Goal: Information Seeking & Learning: Learn about a topic

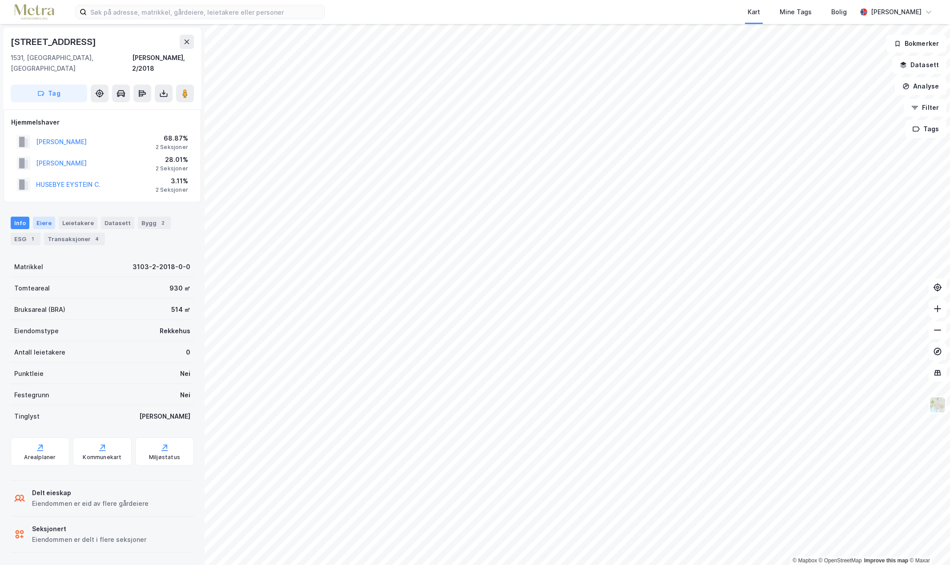
click at [40, 217] on div "Eiere" at bounding box center [44, 223] width 22 height 12
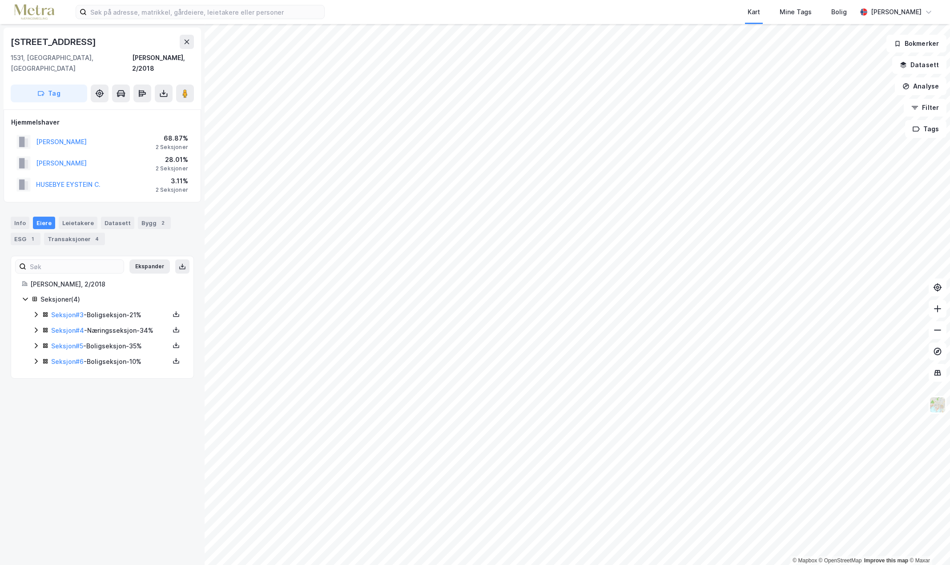
click at [99, 325] on div "Seksjon # 4 - Næringsseksjon - 34%" at bounding box center [110, 330] width 118 height 11
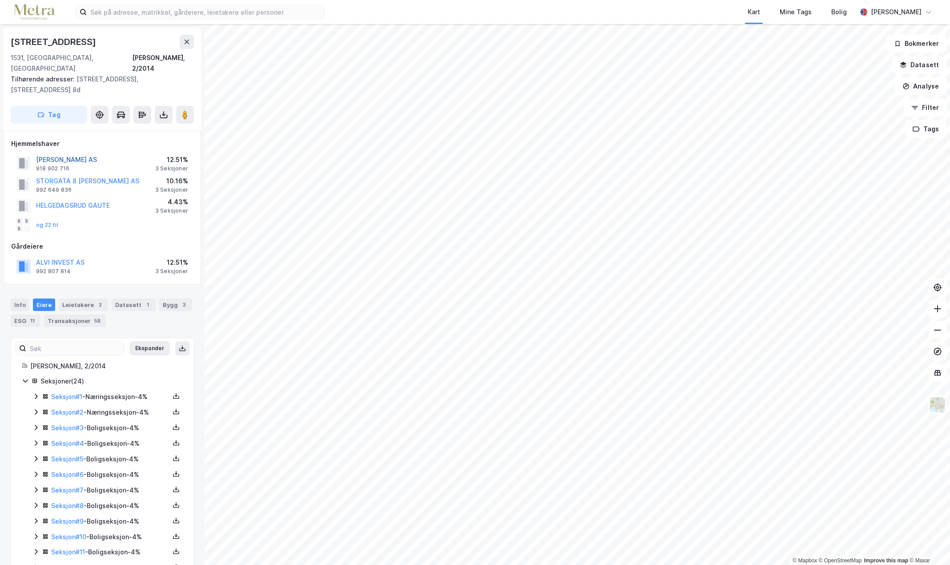
click at [0, 0] on button "[PERSON_NAME] AS" at bounding box center [0, 0] width 0 height 0
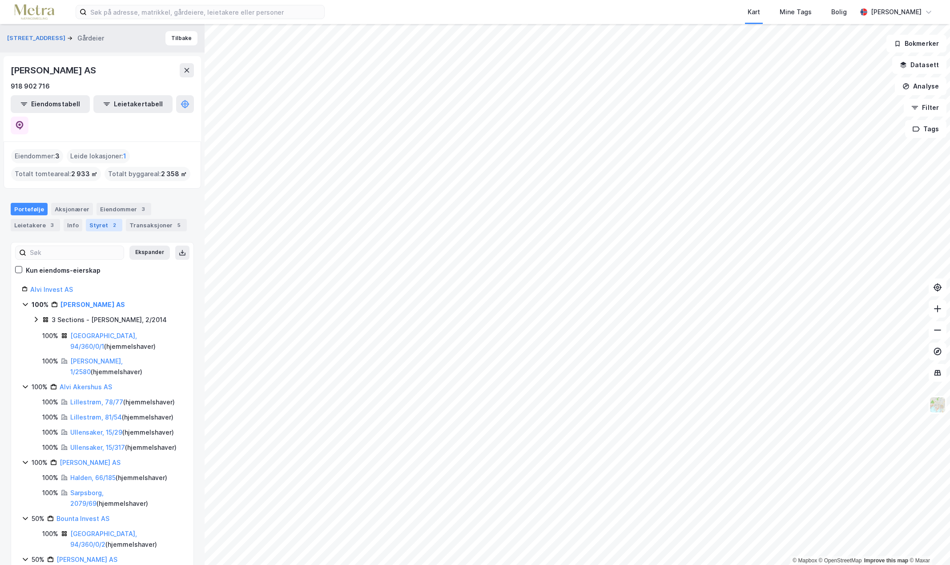
click at [87, 219] on div "Styret 2" at bounding box center [104, 225] width 36 height 12
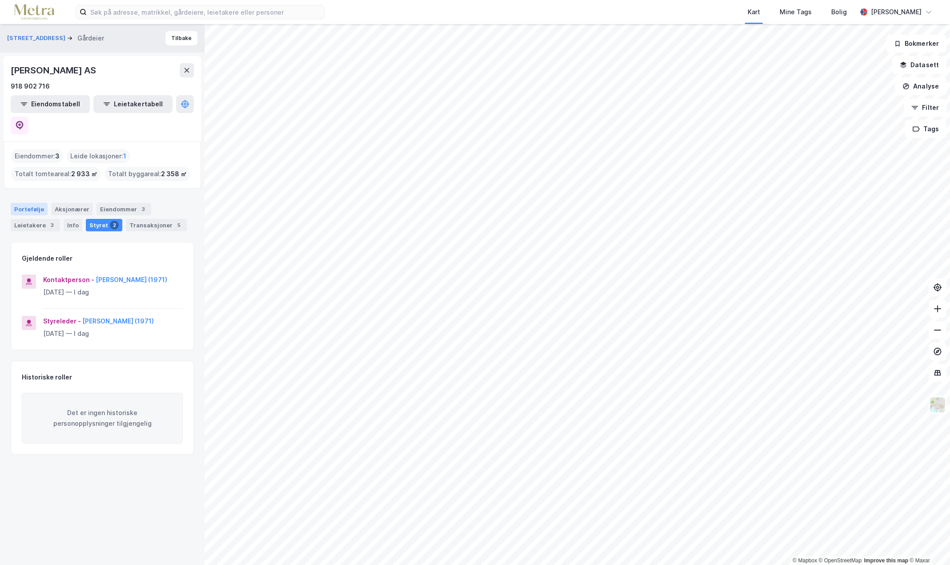
click at [28, 203] on div "Portefølje" at bounding box center [29, 209] width 37 height 12
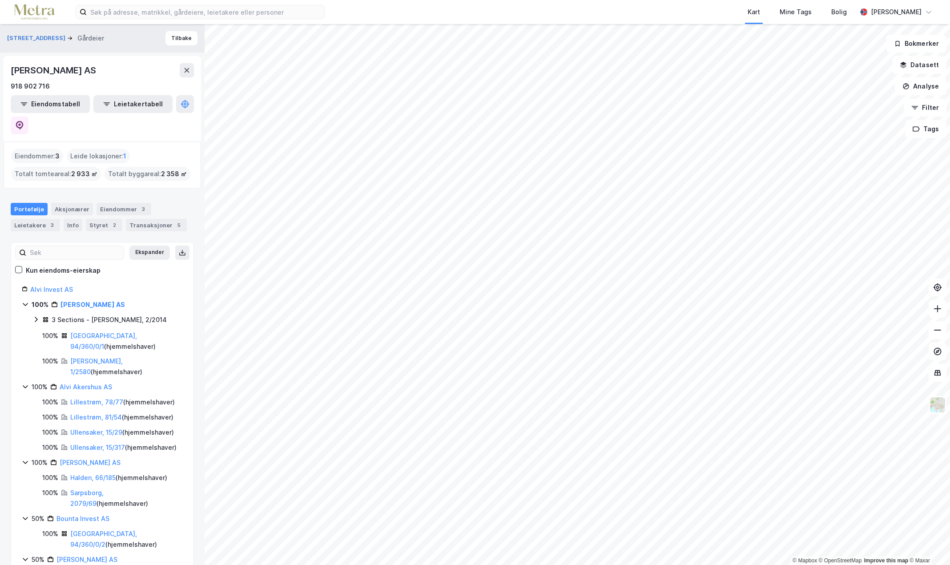
click at [31, 203] on div "Portefølje" at bounding box center [29, 209] width 37 height 12
click at [26, 41] on button "[STREET_ADDRESS]" at bounding box center [37, 38] width 60 height 9
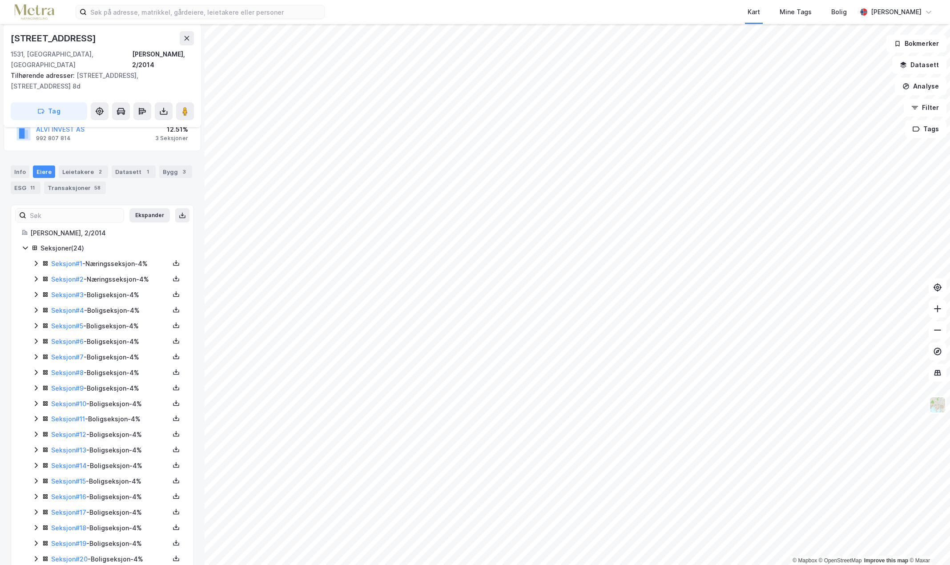
scroll to position [133, 0]
click at [38, 275] on icon at bounding box center [35, 278] width 7 height 7
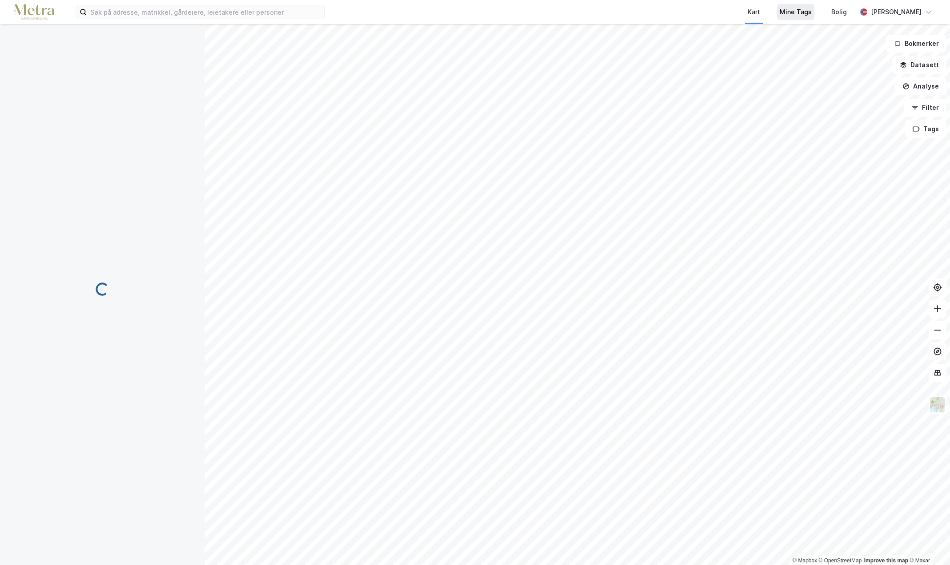
scroll to position [0, 0]
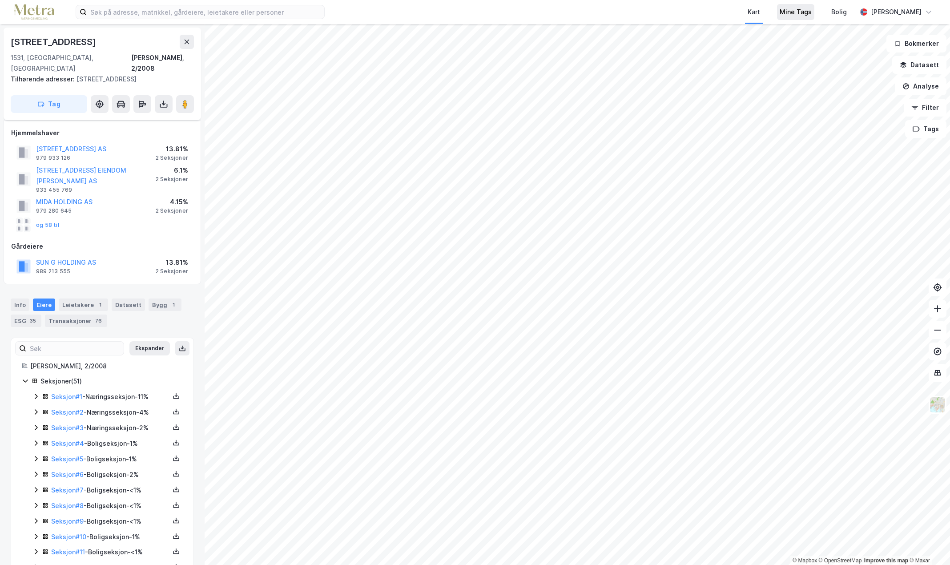
scroll to position [133, 0]
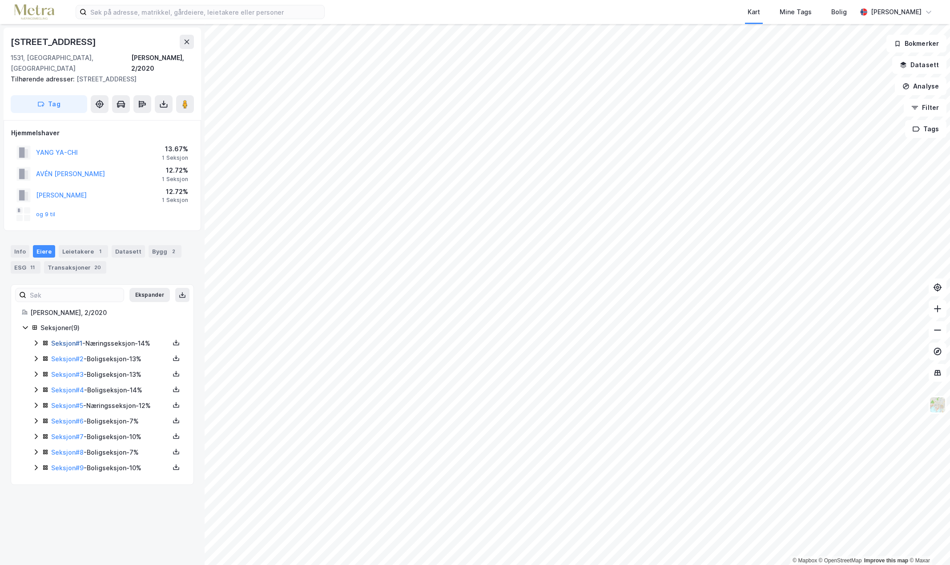
click at [80, 339] on link "Seksjon # 1" at bounding box center [66, 343] width 31 height 8
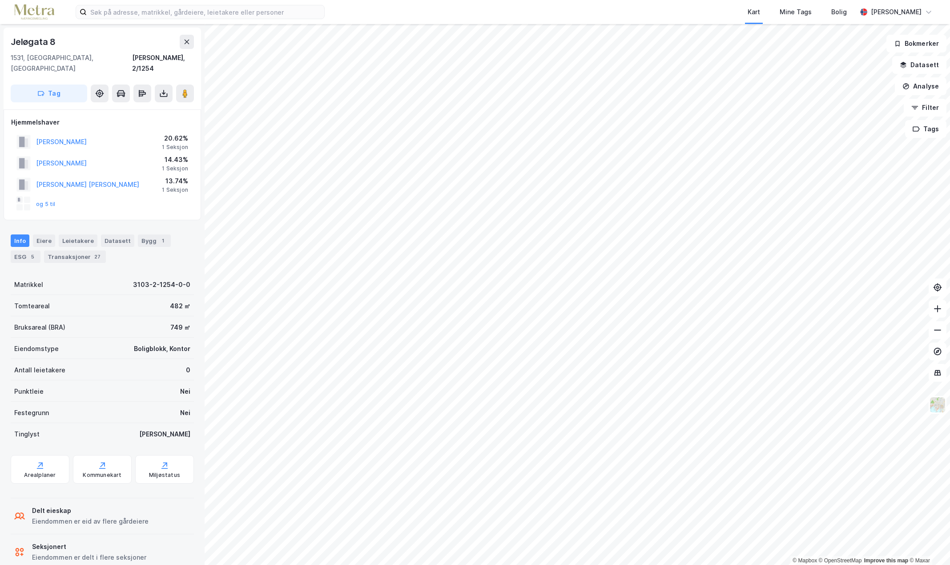
scroll to position [0, 0]
click at [45, 234] on div "Eiere" at bounding box center [44, 240] width 22 height 12
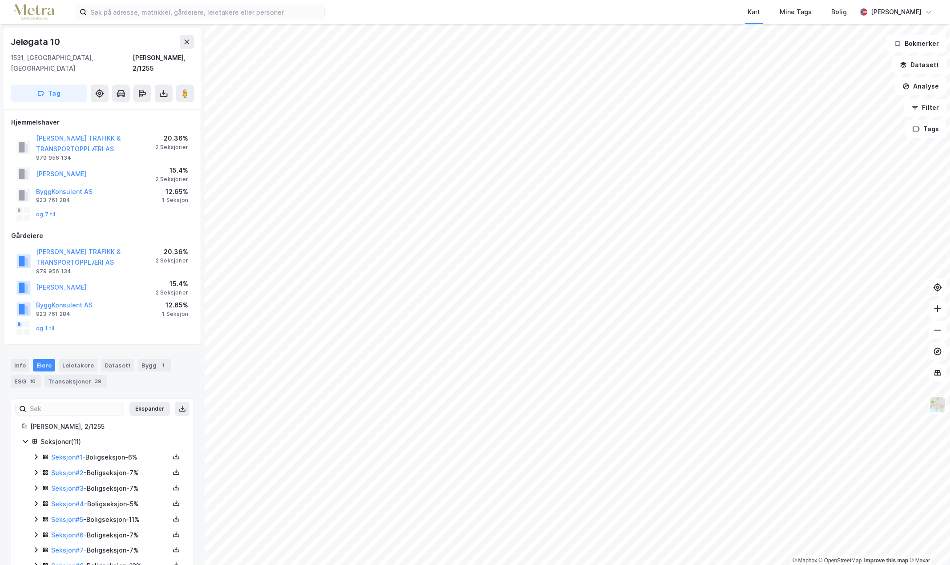
scroll to position [0, 0]
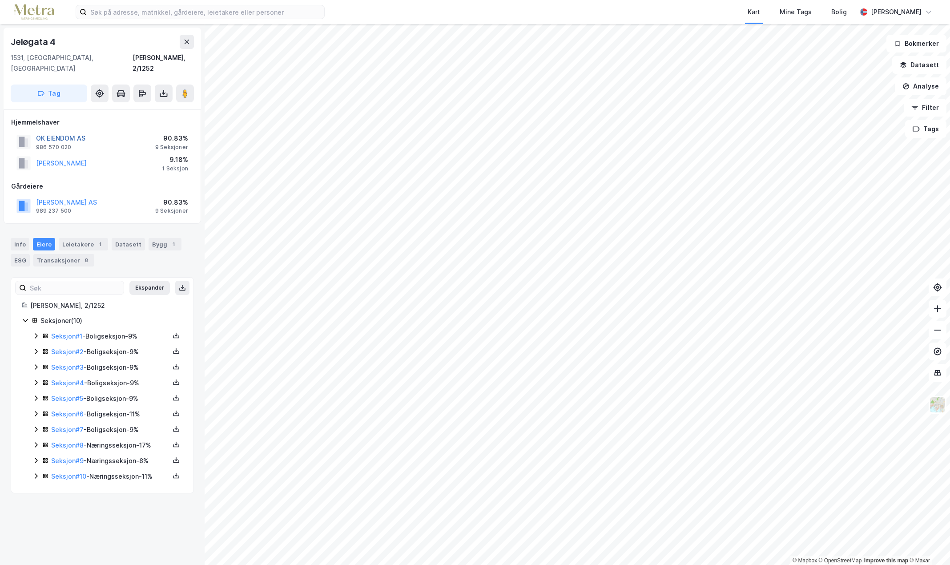
click at [0, 0] on button "OK EIENDOM AS" at bounding box center [0, 0] width 0 height 0
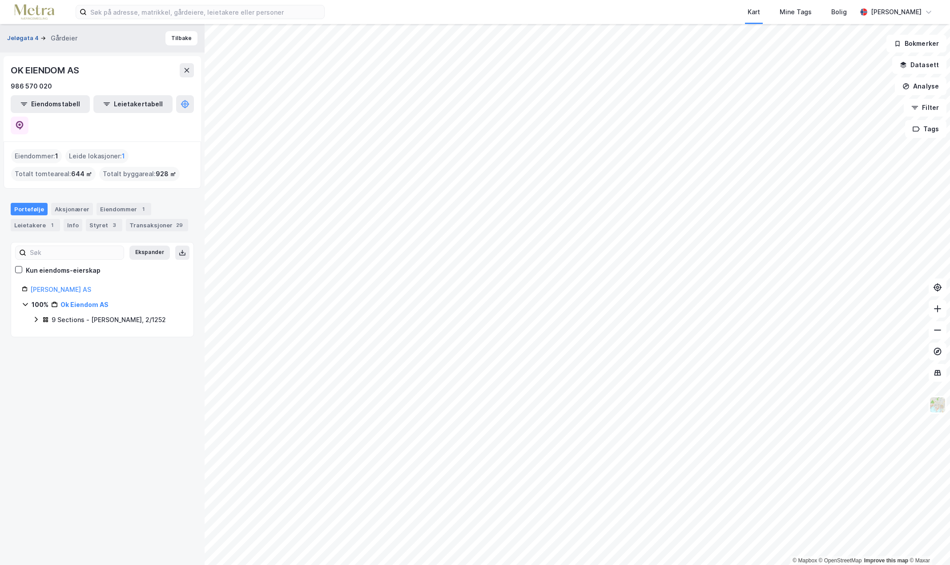
click at [19, 39] on button "Jeløgata 4" at bounding box center [23, 38] width 33 height 9
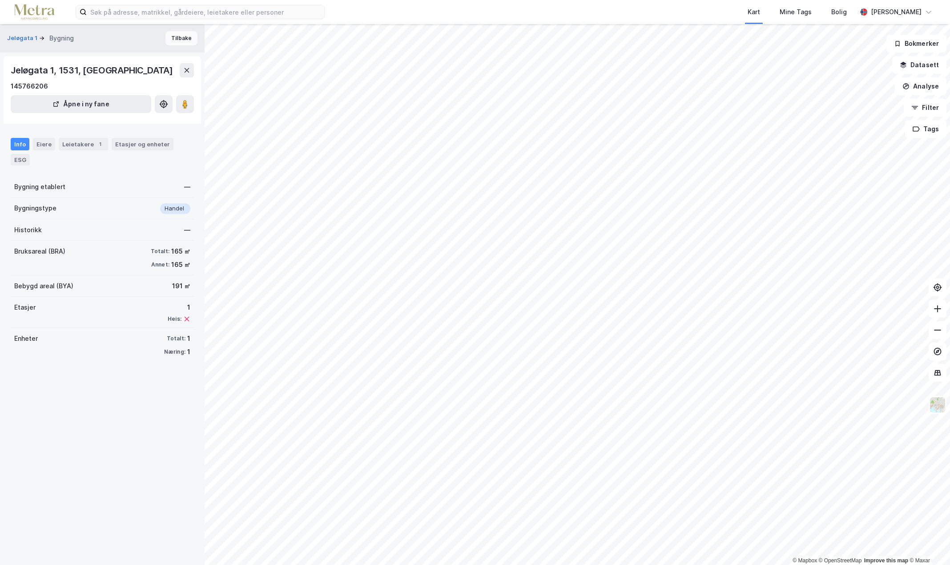
click at [168, 37] on button "Tilbake" at bounding box center [181, 38] width 32 height 14
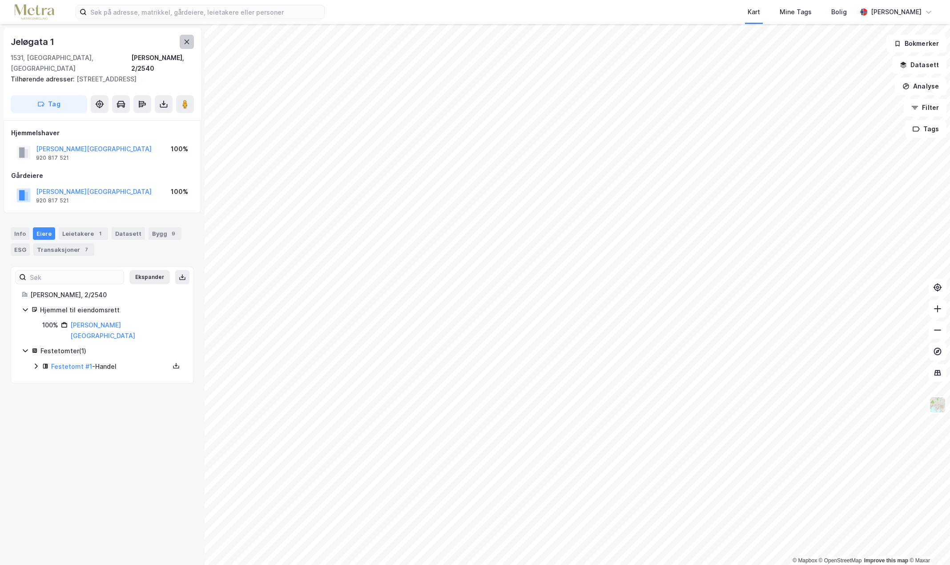
click at [180, 41] on button at bounding box center [187, 42] width 14 height 14
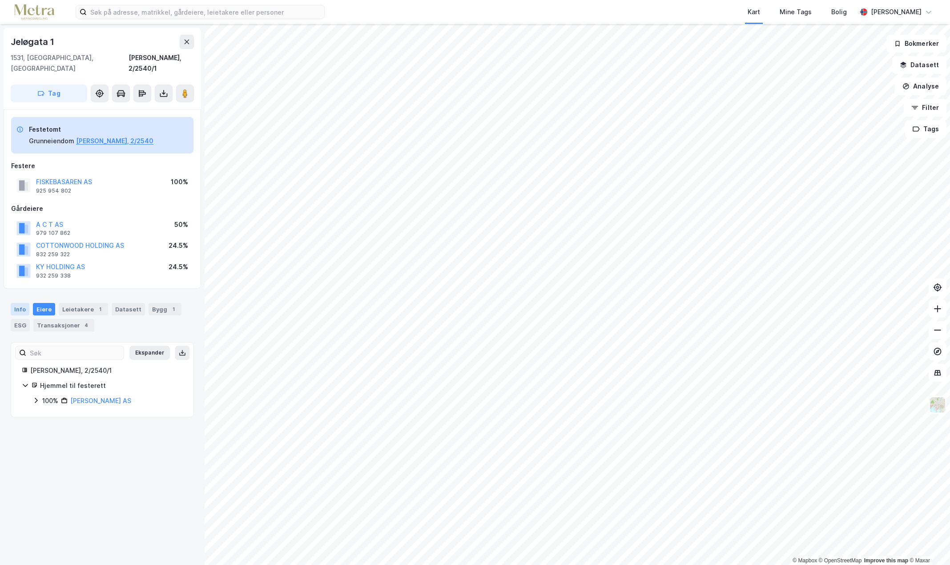
click at [11, 303] on div "Info" at bounding box center [20, 309] width 19 height 12
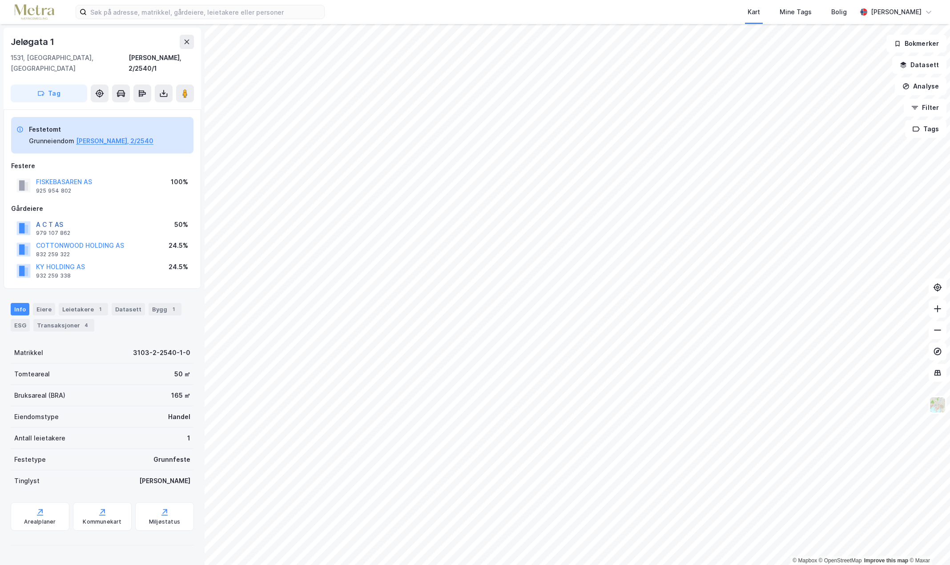
click at [0, 0] on button "A C T AS" at bounding box center [0, 0] width 0 height 0
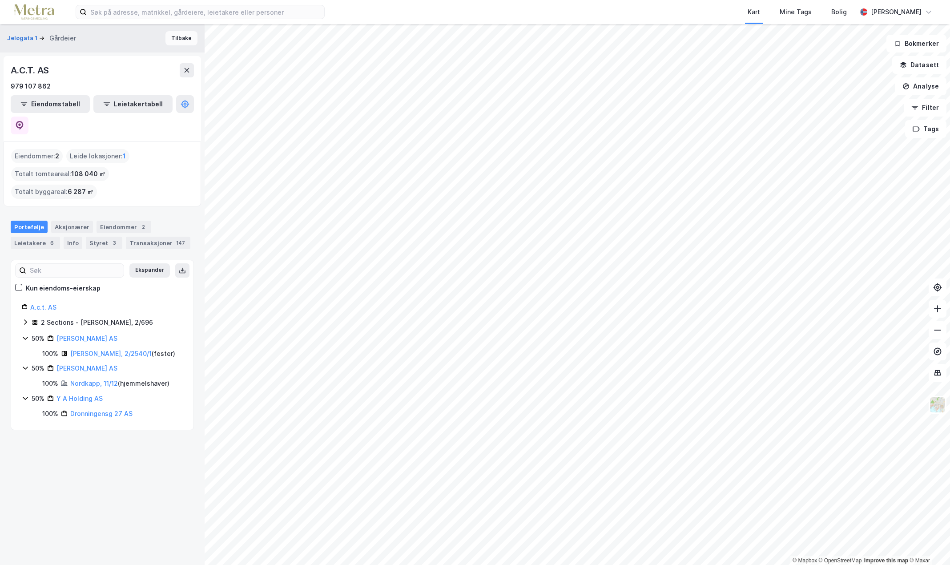
click at [174, 37] on button "Tilbake" at bounding box center [181, 38] width 32 height 14
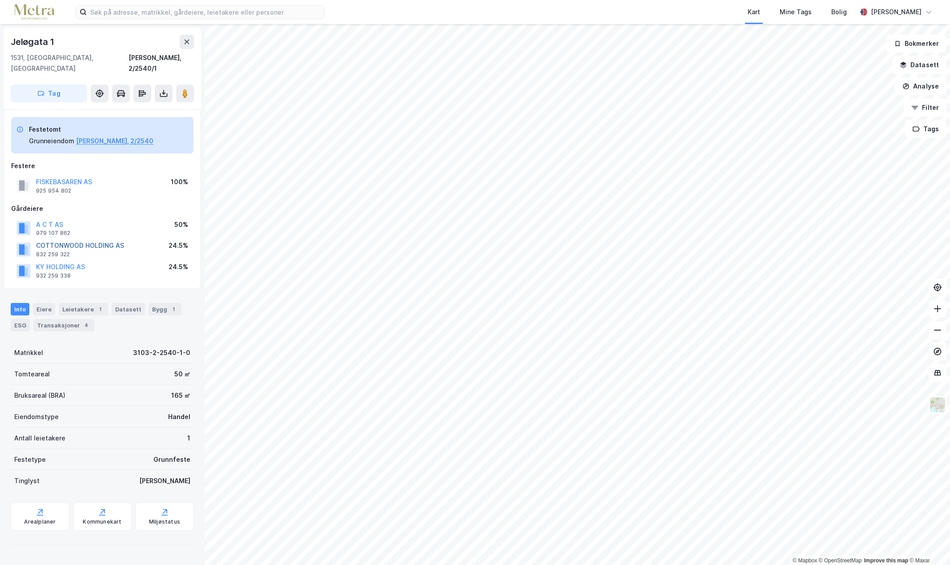
click at [0, 0] on button "COTTONWOOD HOLDING AS" at bounding box center [0, 0] width 0 height 0
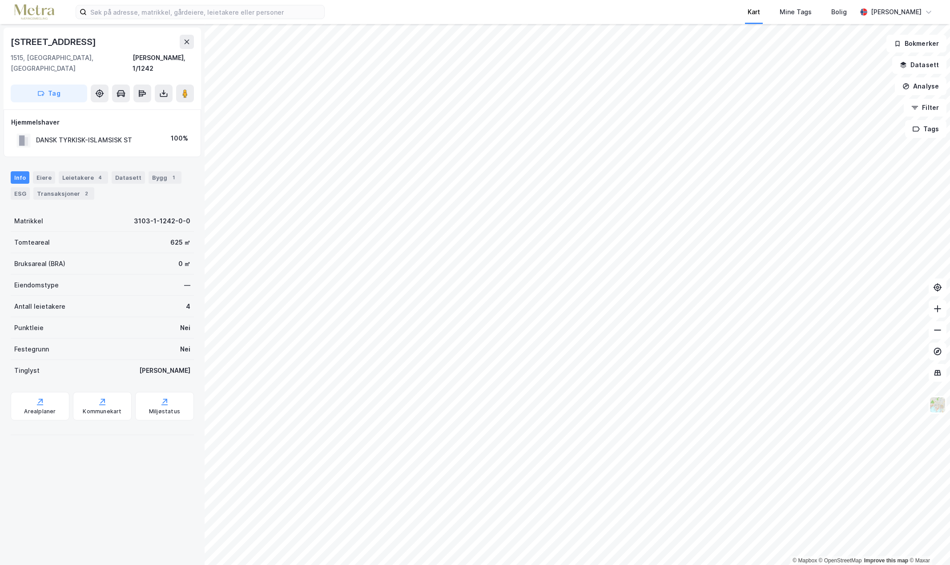
scroll to position [0, 0]
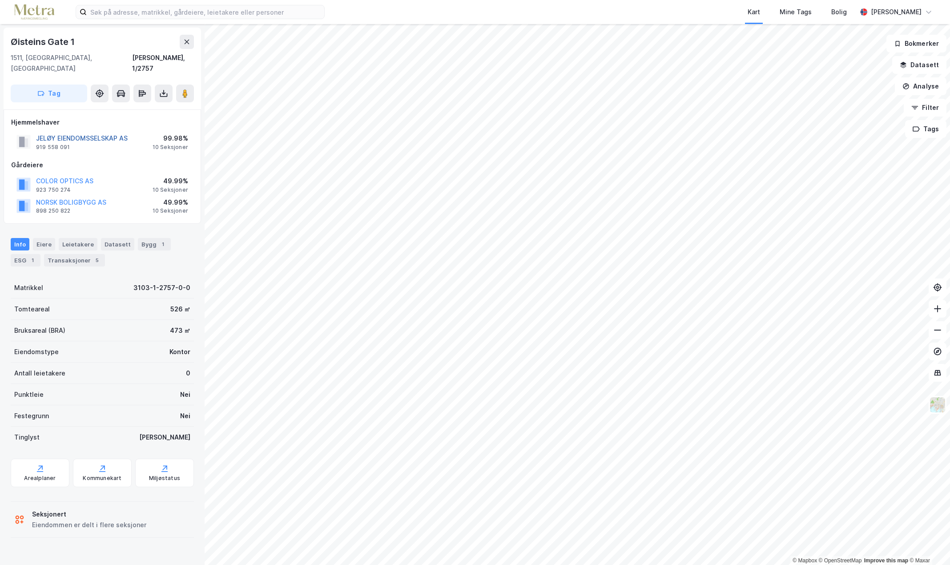
click at [0, 0] on button "JELØY EIENDOMSSELSKAP AS" at bounding box center [0, 0] width 0 height 0
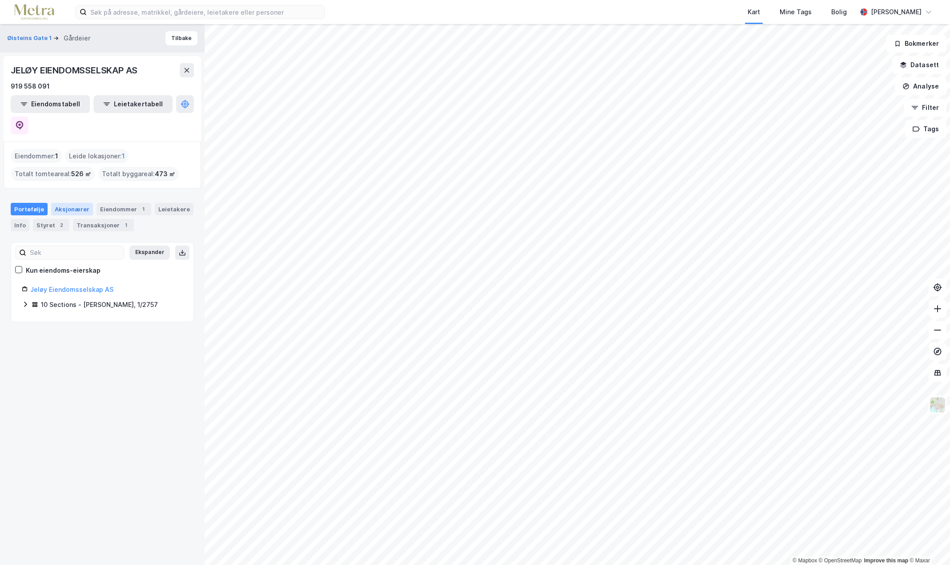
click at [76, 203] on div "Aksjonærer" at bounding box center [72, 209] width 42 height 12
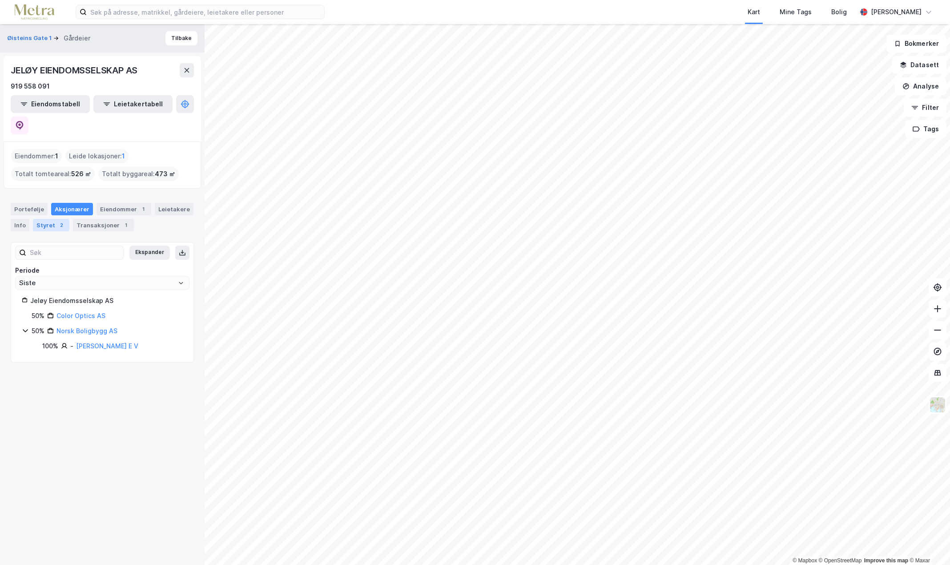
click at [44, 219] on div "Styret 2" at bounding box center [51, 225] width 36 height 12
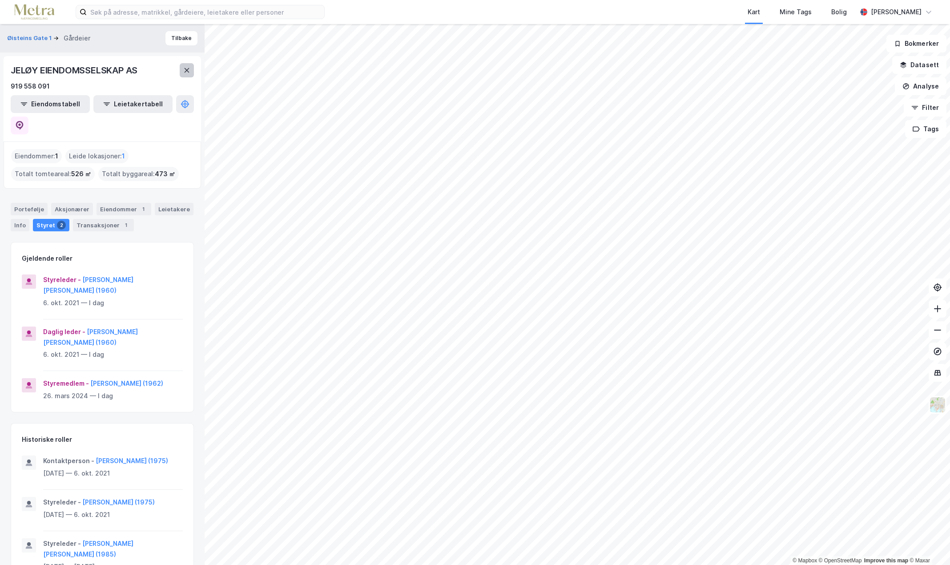
click at [186, 71] on icon at bounding box center [187, 70] width 5 height 4
